Goal: Information Seeking & Learning: Learn about a topic

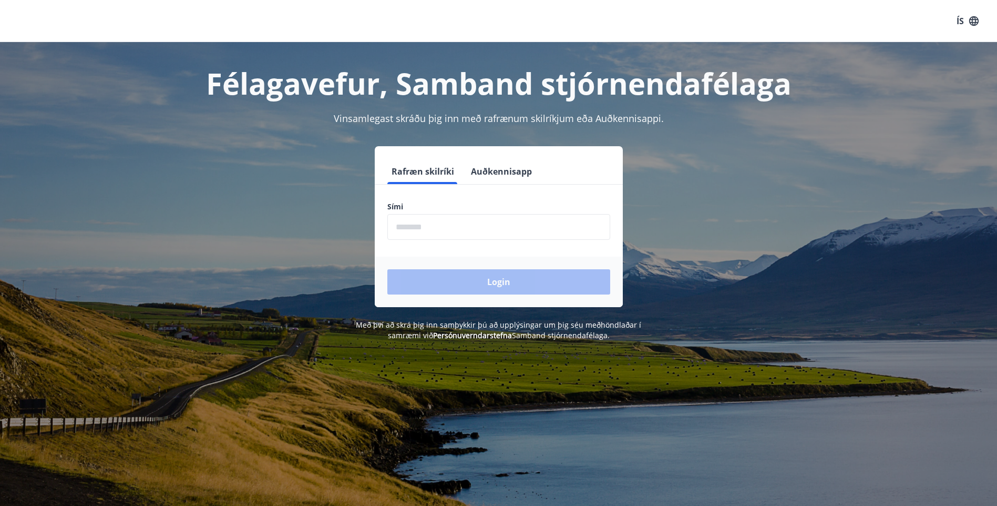
click at [469, 221] on input "phone" at bounding box center [498, 227] width 223 height 26
type input "********"
click at [387, 269] on button "Login" at bounding box center [498, 281] width 223 height 25
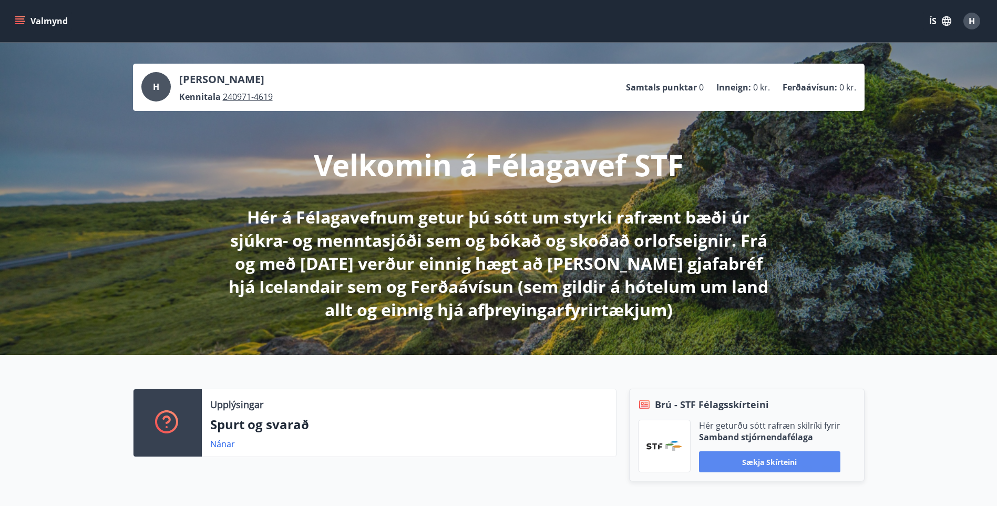
click at [773, 464] on button "Sækja skírteini" at bounding box center [769, 461] width 141 height 21
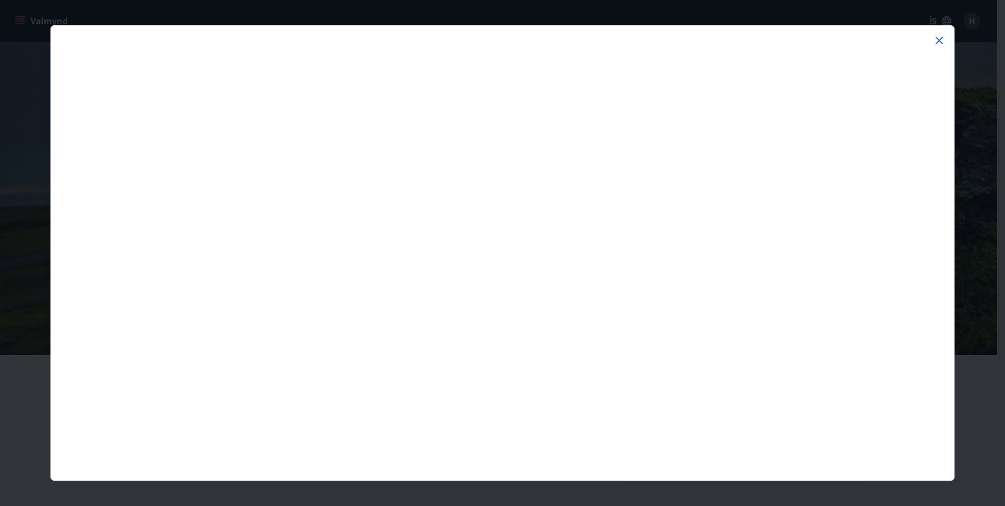
click at [939, 40] on icon at bounding box center [939, 40] width 7 height 7
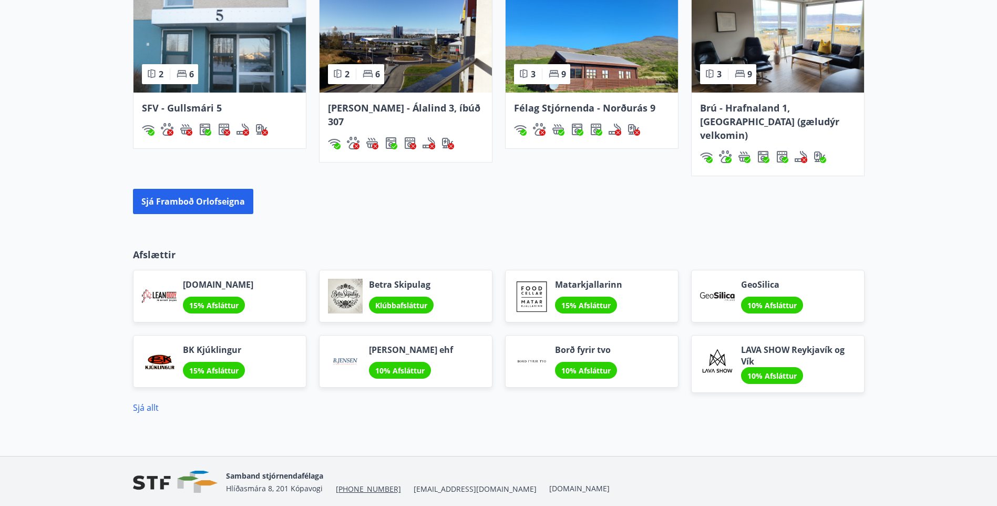
scroll to position [814, 0]
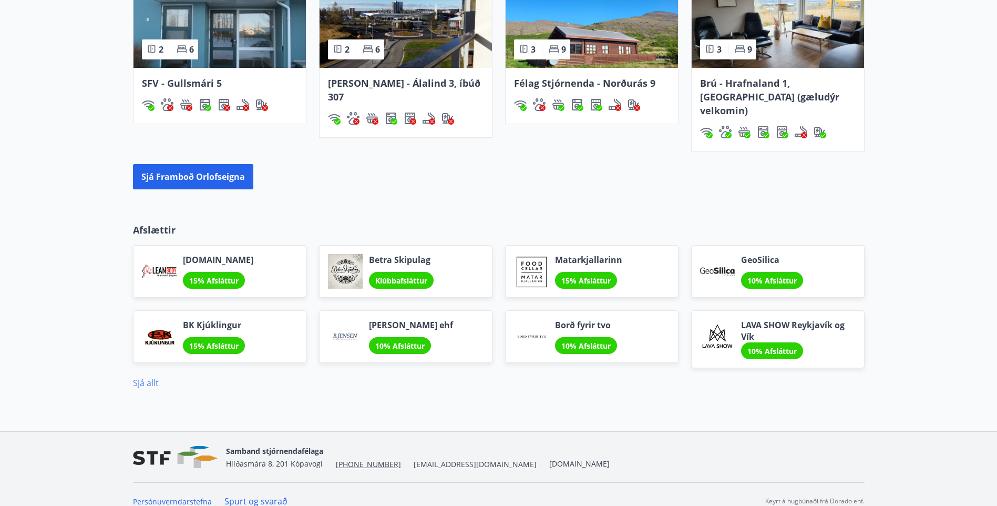
click at [147, 377] on link "Sjá allt" at bounding box center [146, 383] width 26 height 12
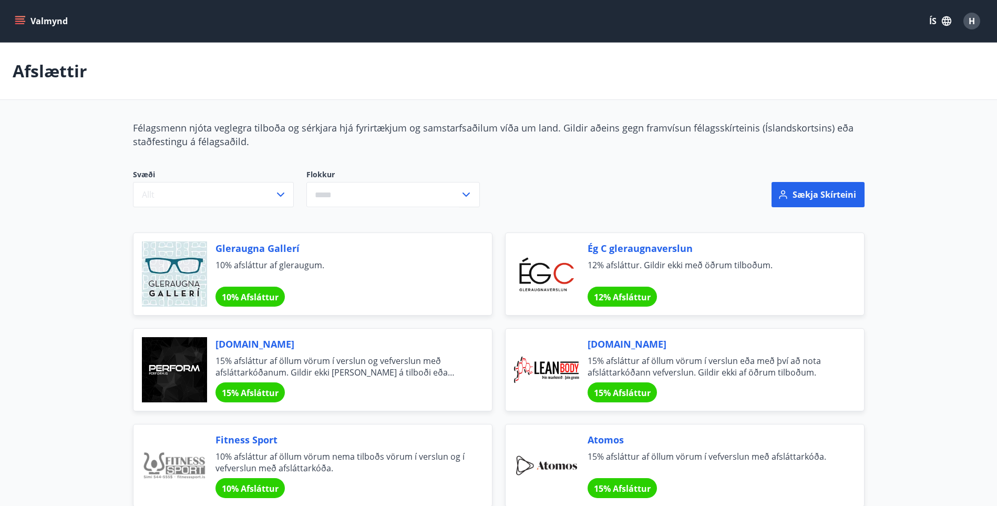
drag, startPoint x: 13, startPoint y: 13, endPoint x: 16, endPoint y: 17, distance: 5.6
click at [14, 14] on button "Valmynd" at bounding box center [42, 21] width 59 height 19
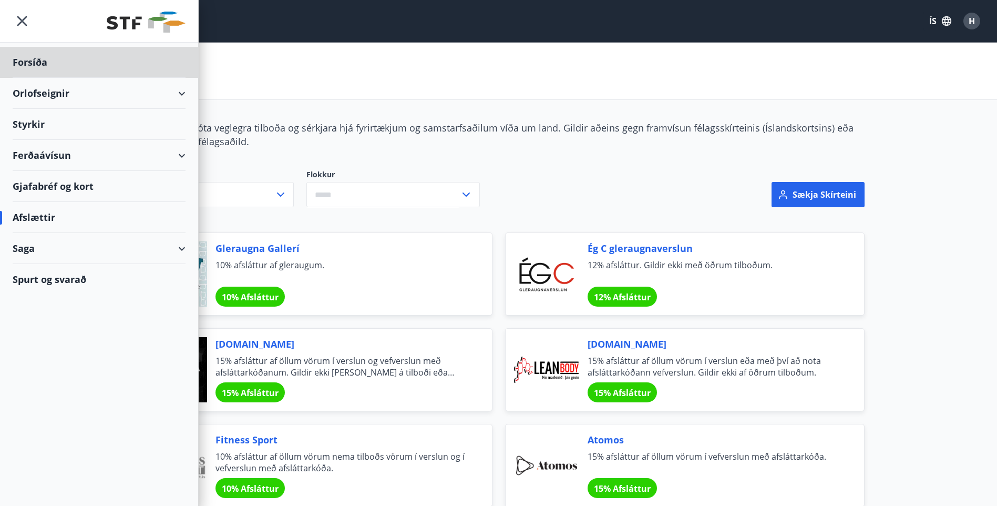
click at [23, 78] on div "Styrkir" at bounding box center [99, 62] width 173 height 31
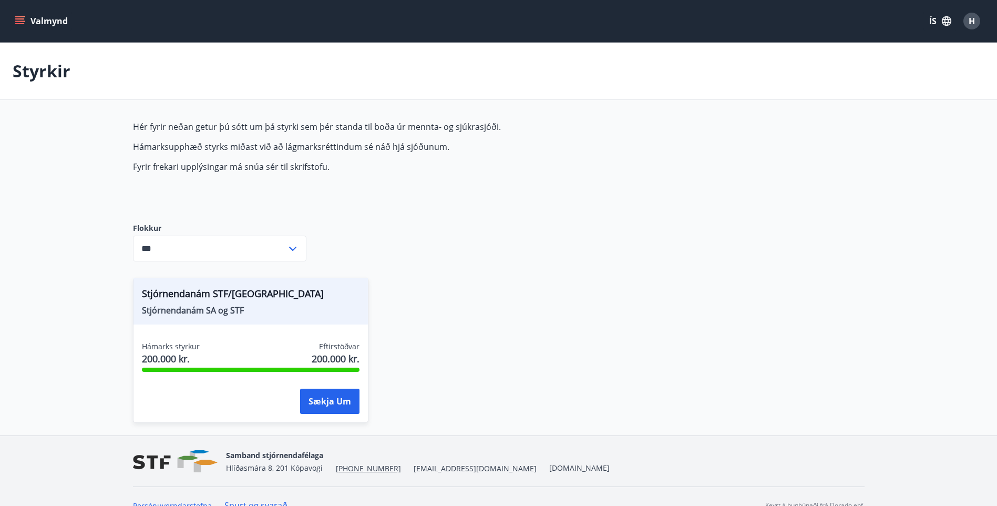
scroll to position [18, 0]
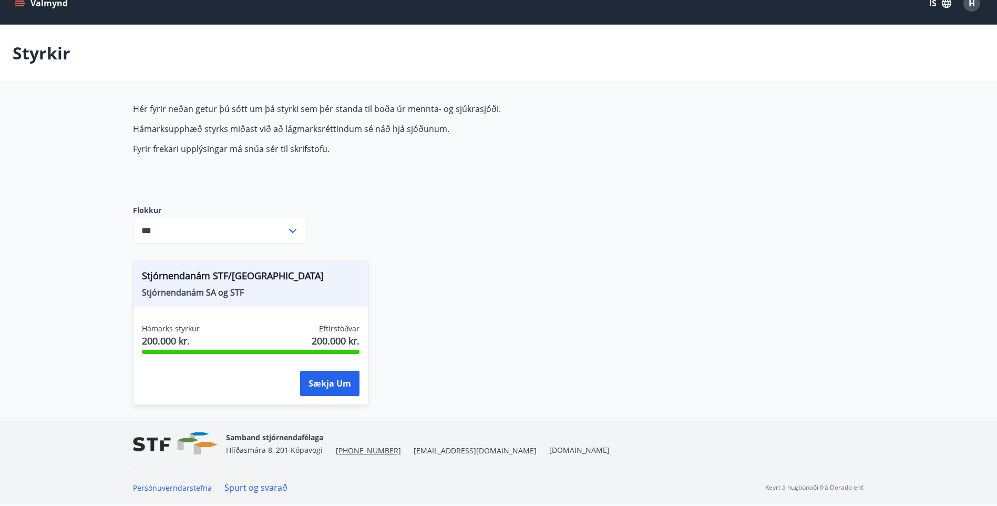
click at [289, 227] on icon at bounding box center [292, 230] width 13 height 13
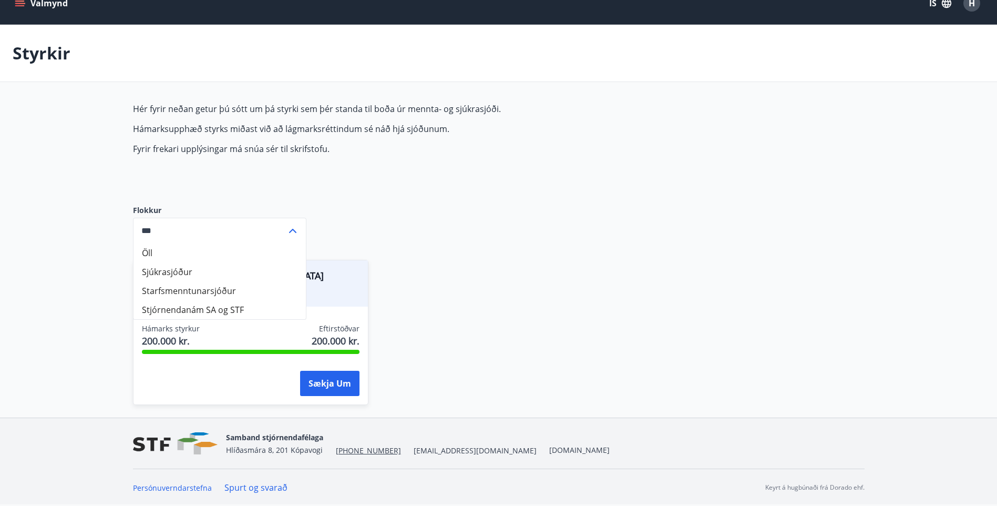
click at [180, 265] on li "Sjúkrasjóður" at bounding box center [220, 271] width 172 height 19
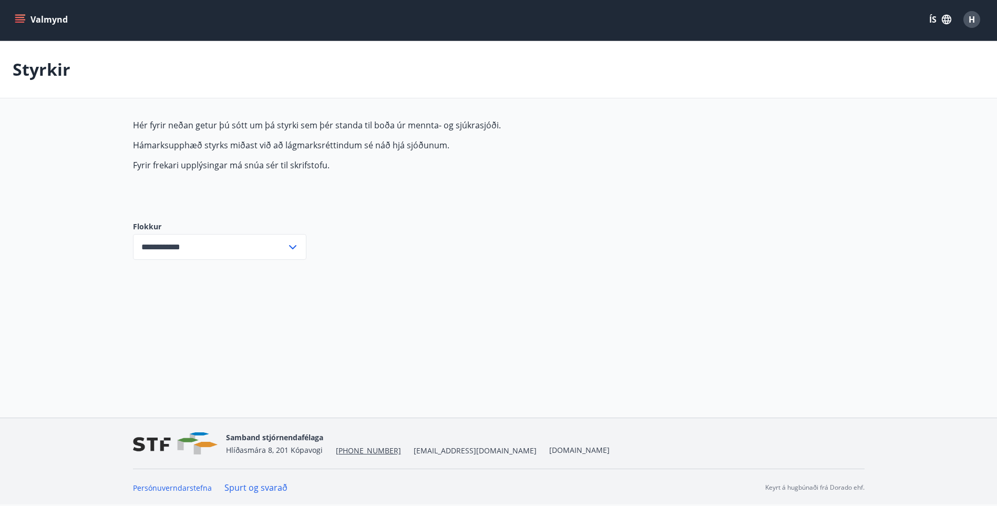
scroll to position [2, 0]
click at [293, 250] on icon at bounding box center [292, 247] width 13 height 13
click at [162, 308] on li "Starfsmenntunarsjóður" at bounding box center [220, 307] width 172 height 19
click at [286, 247] on icon at bounding box center [292, 247] width 13 height 13
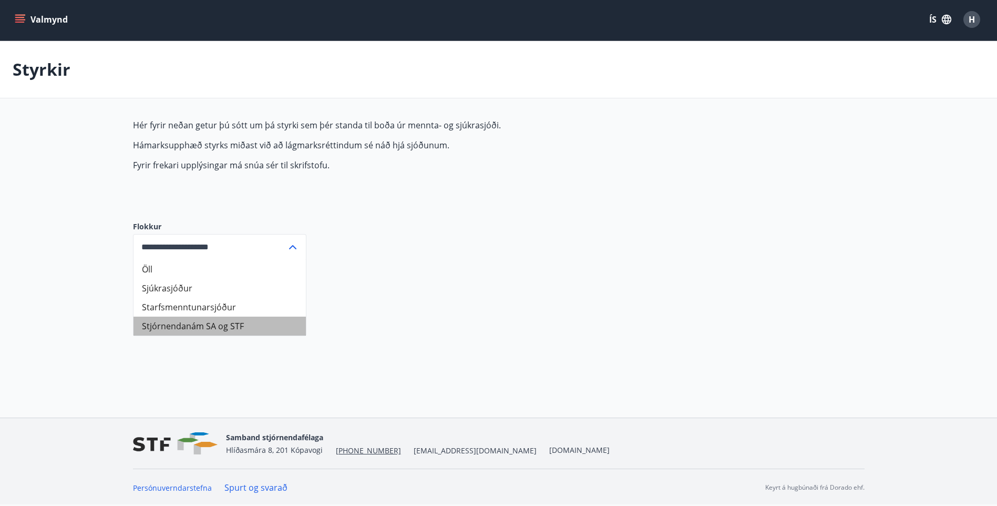
click at [202, 320] on li "Stjórnendanám SA og STF" at bounding box center [220, 325] width 172 height 19
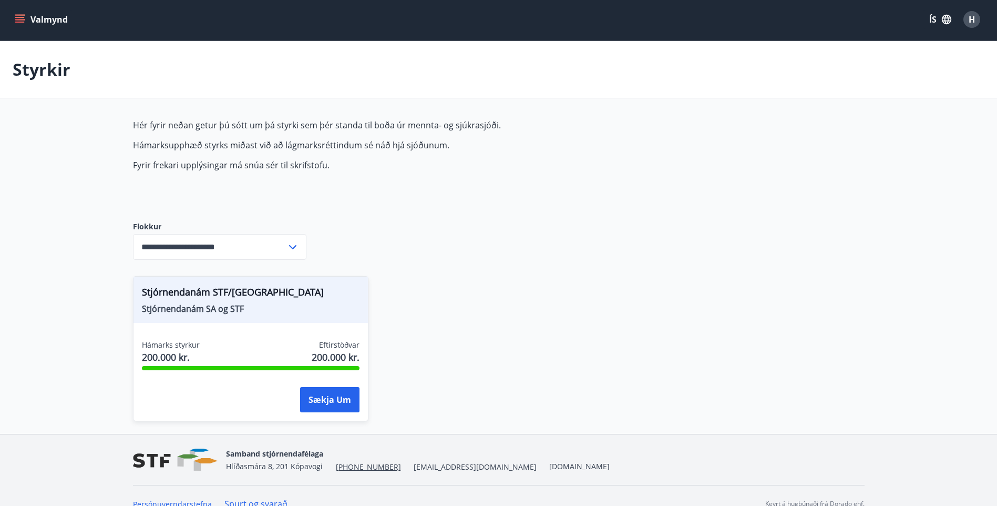
click at [298, 245] on icon at bounding box center [292, 247] width 13 height 13
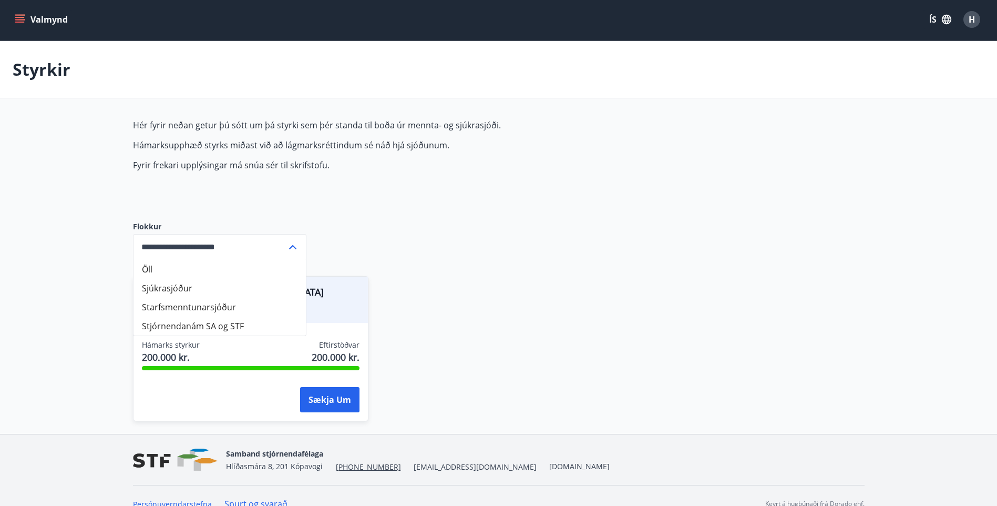
click at [142, 269] on li "Öll" at bounding box center [220, 269] width 172 height 19
type input "***"
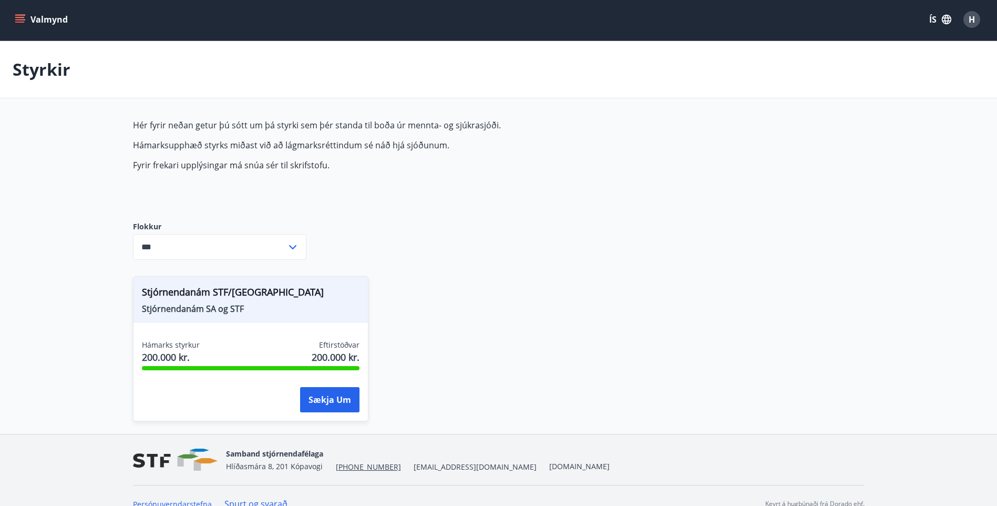
click at [456, 310] on div "Stjórnendanám STF/SA Stjórnendanám SA og STF Hámarks styrkur 200.000 kr. Eftirs…" at bounding box center [492, 342] width 744 height 158
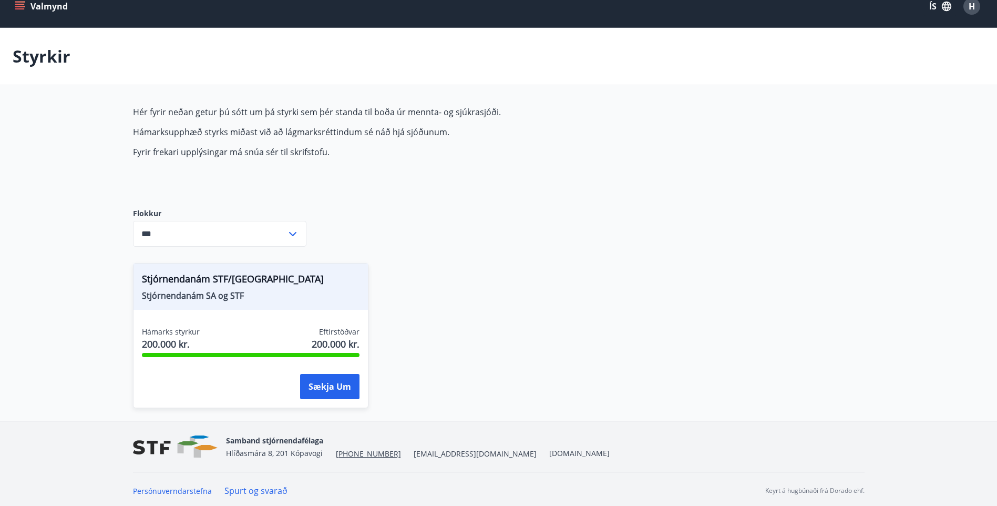
scroll to position [18, 0]
